Goal: Entertainment & Leisure: Consume media (video, audio)

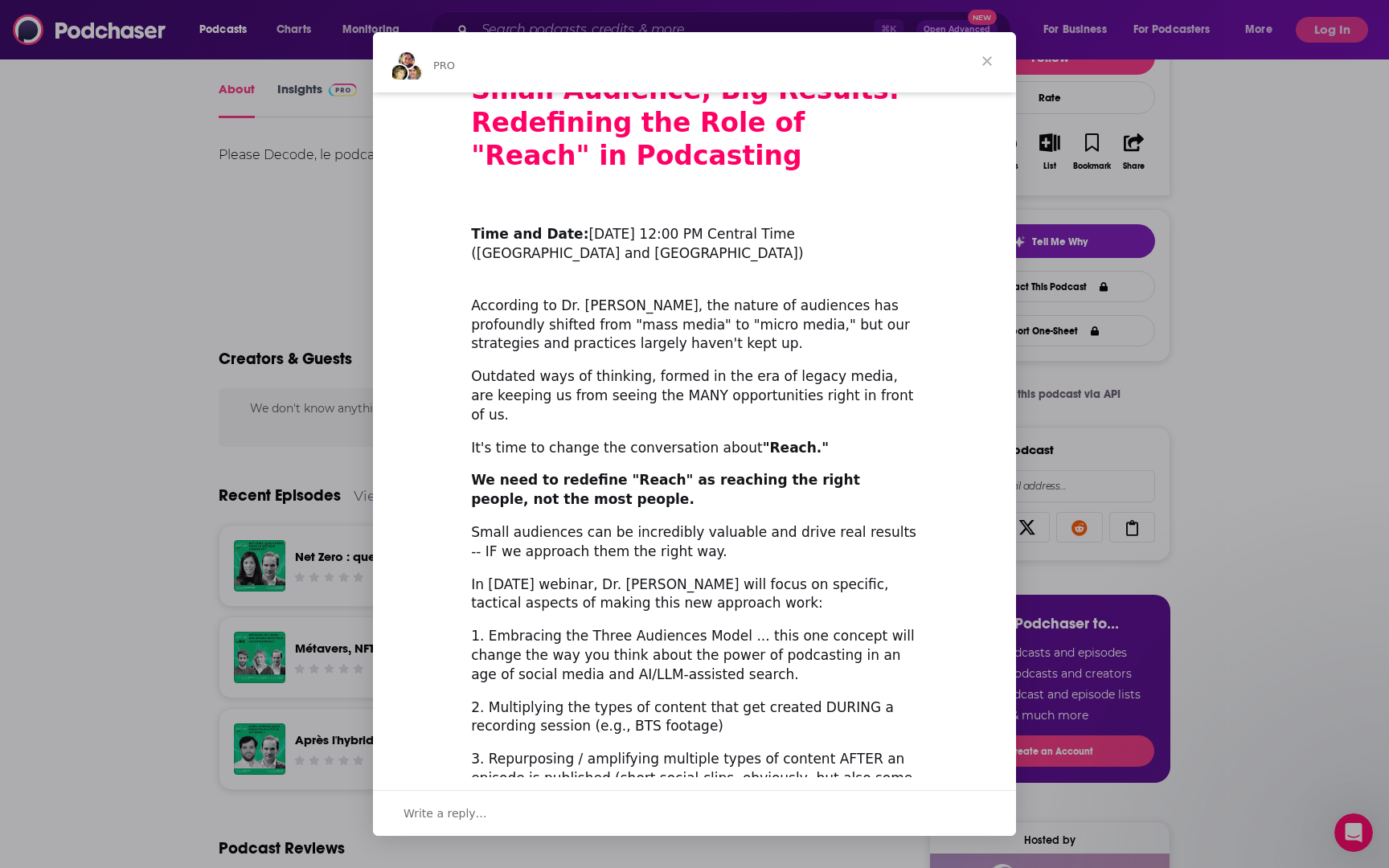
scroll to position [64, 0]
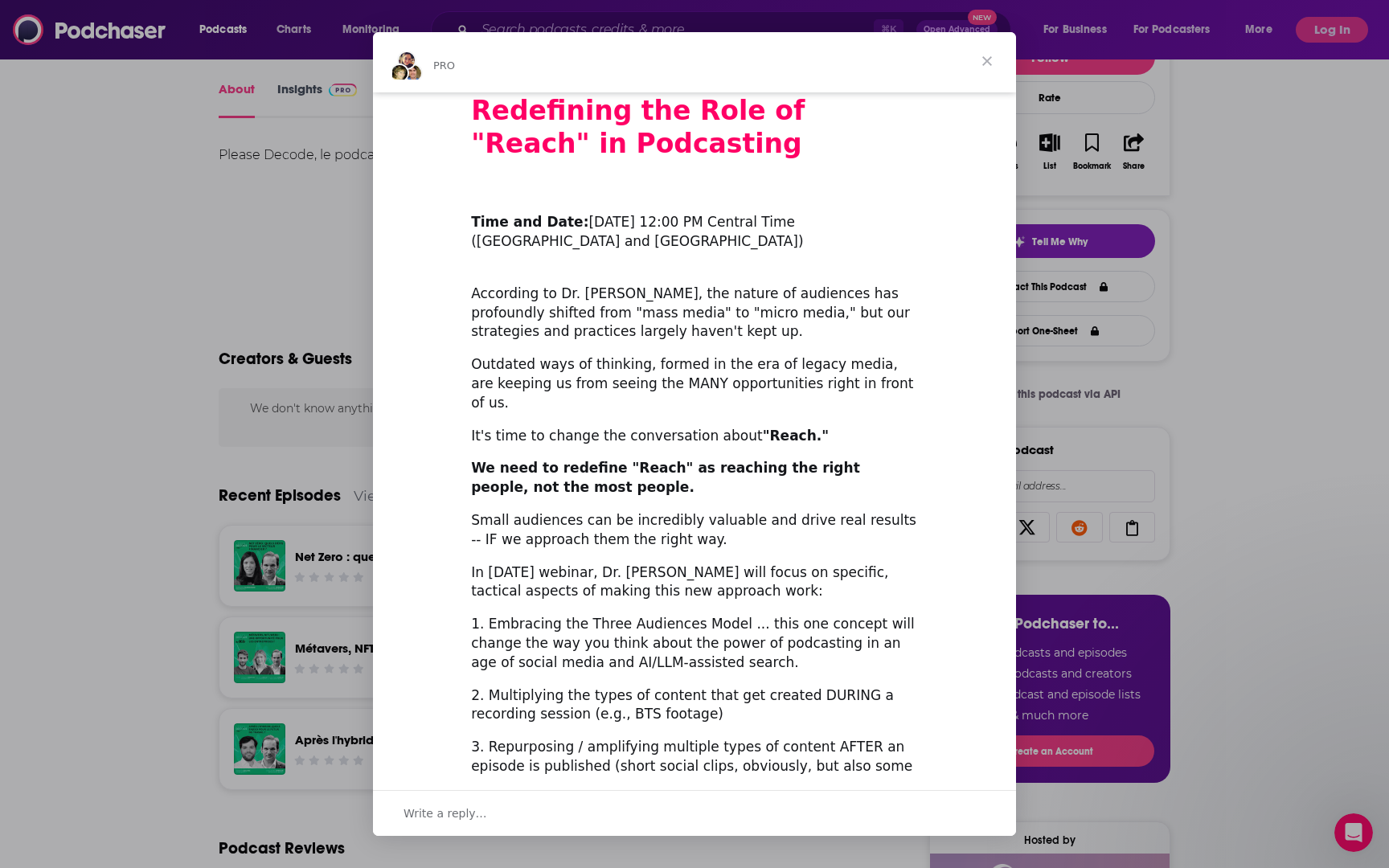
click at [1266, 470] on div "Intercom messenger" at bounding box center [694, 434] width 1389 height 868
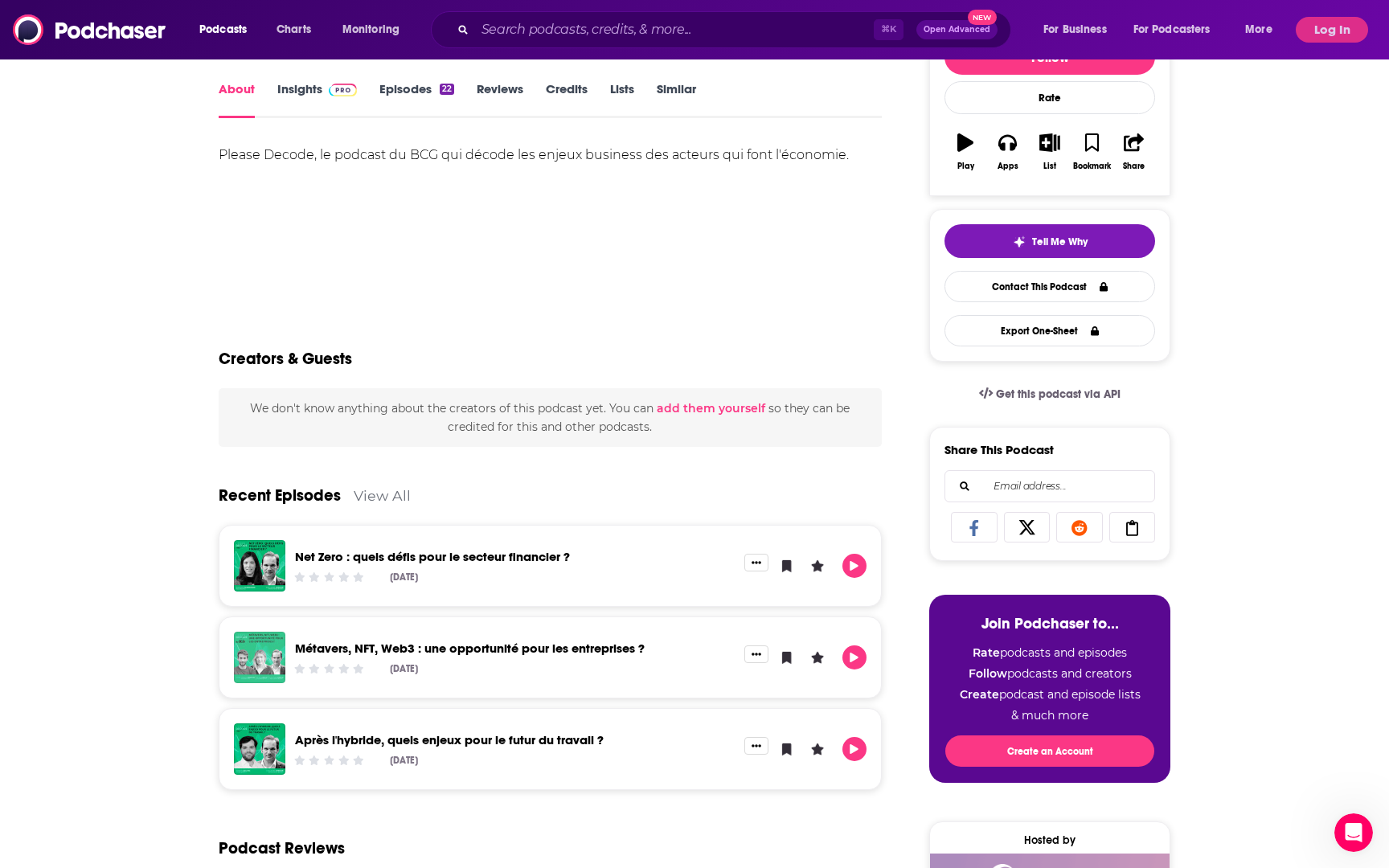
click at [271, 655] on img "Métavers, NFT, Web3 : une opportunité pour les entreprises ?" at bounding box center [259, 657] width 51 height 51
